Goal: Information Seeking & Learning: Compare options

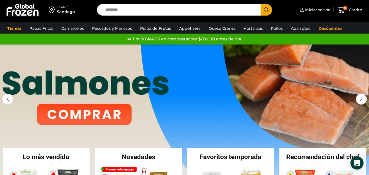
click at [162, 11] on input "Search input" at bounding box center [179, 9] width 155 height 11
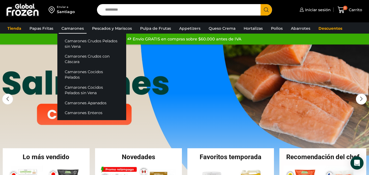
click at [74, 28] on link "Camarones" at bounding box center [73, 28] width 28 height 10
click at [74, 43] on link "Camarones Crudos Pelados sin Vena" at bounding box center [91, 44] width 69 height 16
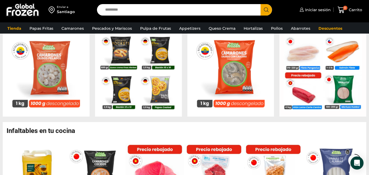
scroll to position [246, 0]
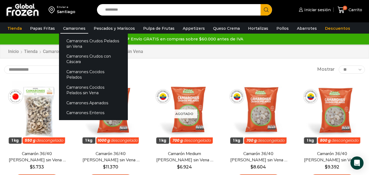
click at [73, 27] on link "Camarones" at bounding box center [74, 28] width 28 height 10
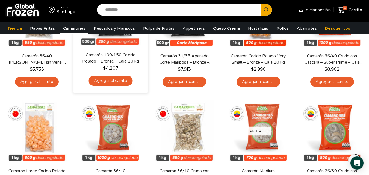
scroll to position [136, 0]
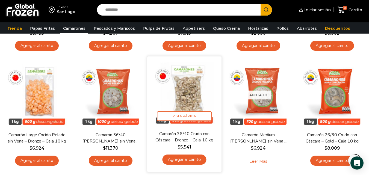
click at [189, 86] on img at bounding box center [185, 93] width 66 height 66
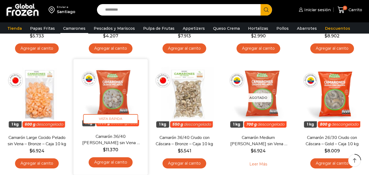
scroll to position [136, 0]
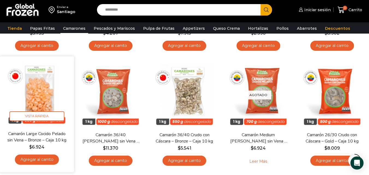
click at [54, 95] on img at bounding box center [37, 93] width 66 height 66
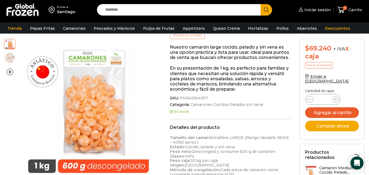
drag, startPoint x: 184, startPoint y: 91, endPoint x: 181, endPoint y: 94, distance: 4.8
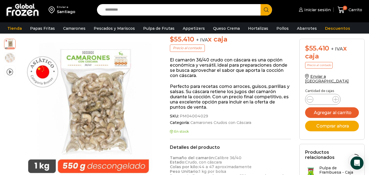
scroll to position [82, 0]
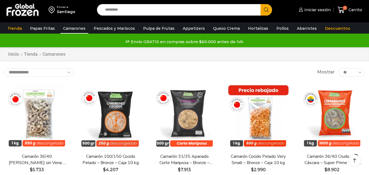
click at [33, 84] on img at bounding box center [37, 117] width 66 height 66
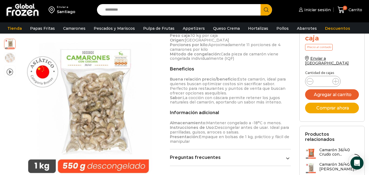
scroll to position [164, 0]
